Goal: Find specific page/section: Find specific page/section

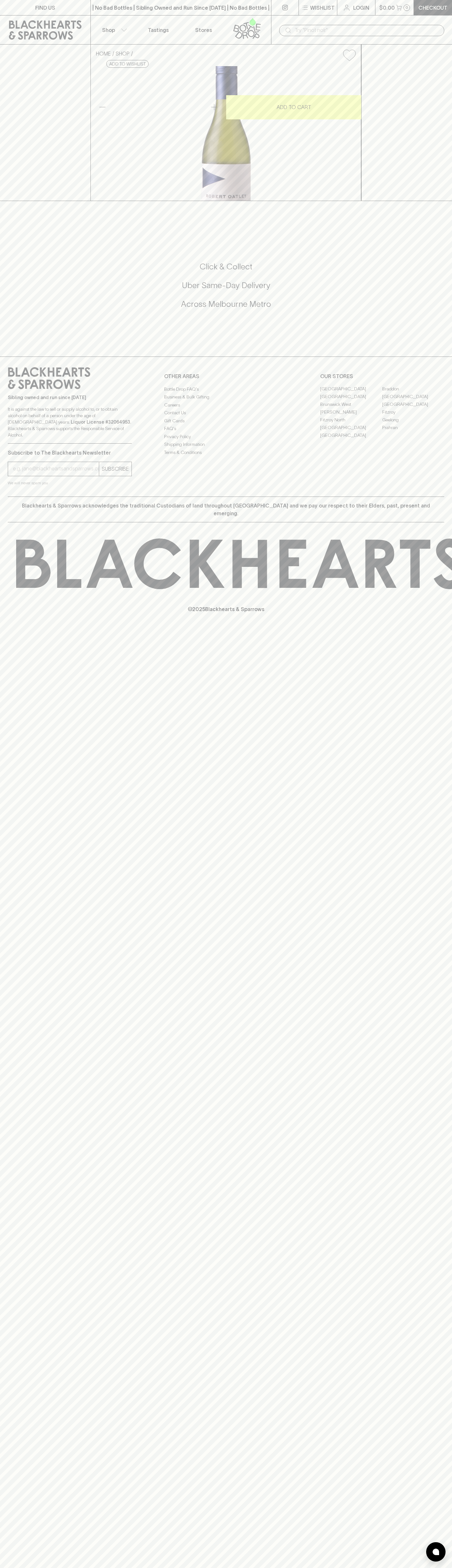
click at [80, 27] on icon at bounding box center [45, 30] width 81 height 19
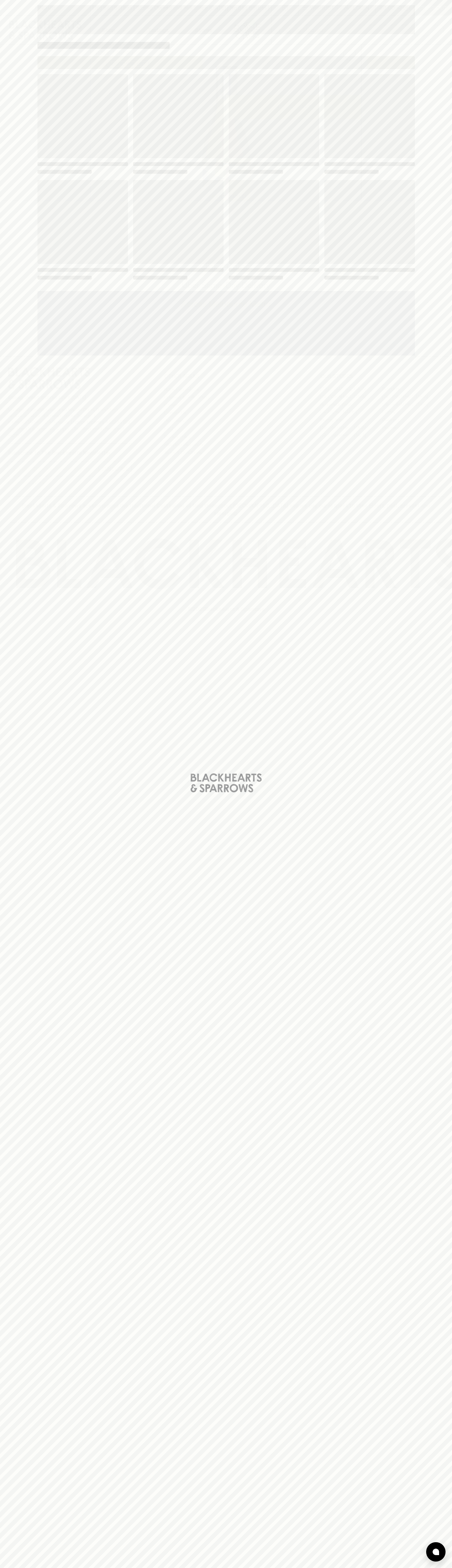
click at [175, 1567] on html "FIND US | No Bad Bottles | Sibling Owned and Run Since 2006 | No Bad Bottles | …" at bounding box center [226, 784] width 452 height 1568
click at [27, 9] on div "Loading" at bounding box center [226, 784] width 452 height 1568
